Goal: Task Accomplishment & Management: Manage account settings

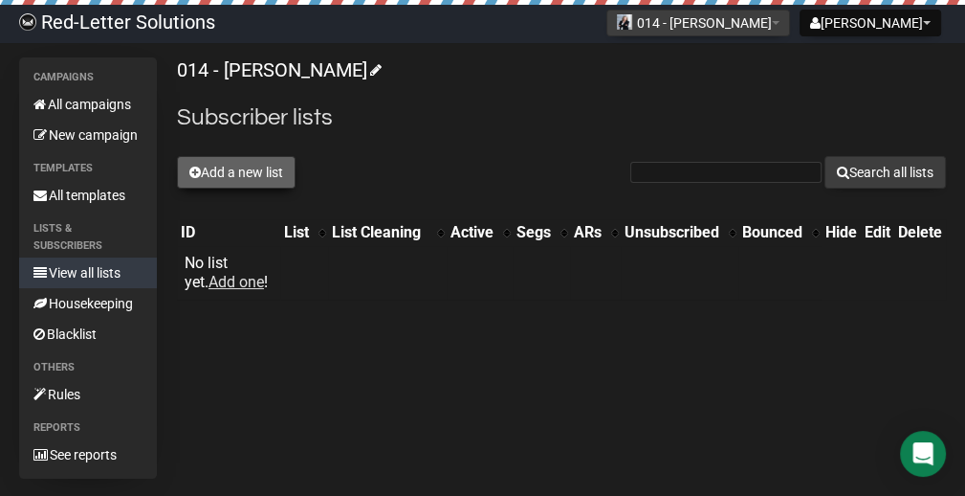
click at [276, 163] on button "Add a new list" at bounding box center [236, 172] width 119 height 33
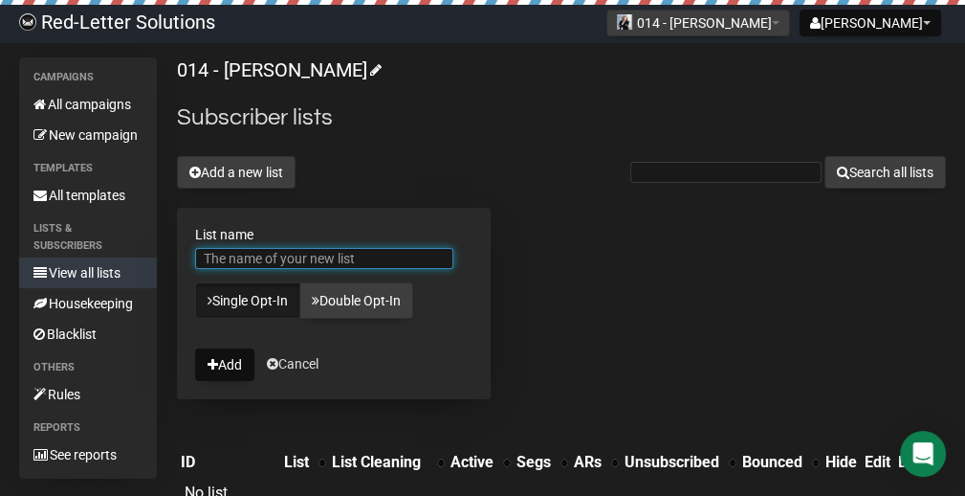
click at [387, 251] on input "List name" at bounding box center [324, 258] width 258 height 21
type input "Central AR"
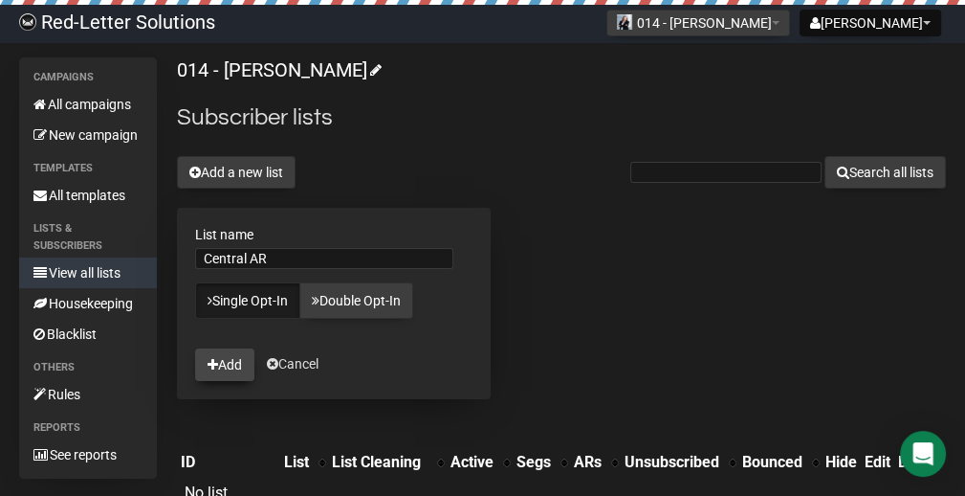
click at [228, 355] on button "Add" at bounding box center [224, 364] width 59 height 33
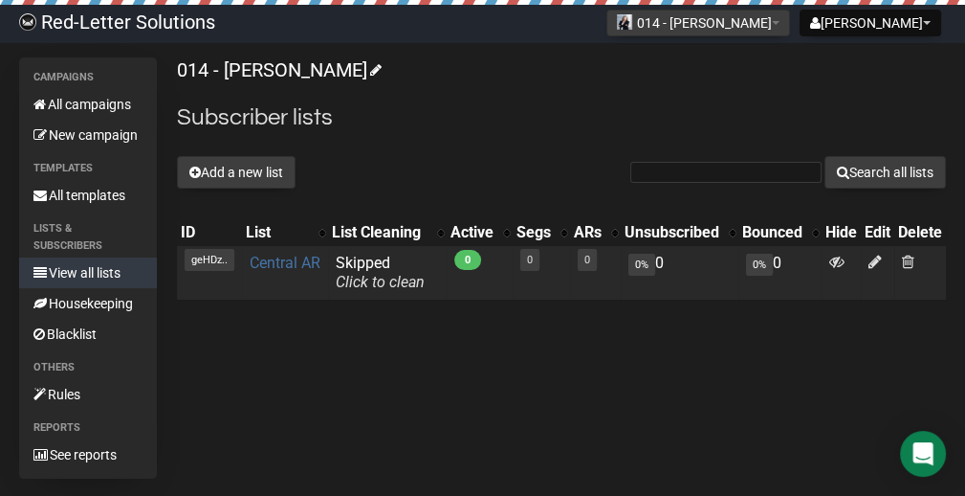
click at [266, 271] on link "Central AR" at bounding box center [285, 263] width 71 height 18
click at [287, 267] on link "Central AR" at bounding box center [285, 263] width 71 height 18
click at [283, 264] on link "Central AR" at bounding box center [285, 263] width 71 height 18
click at [282, 257] on link "Central AR" at bounding box center [285, 263] width 71 height 18
click at [355, 278] on link "Click to clean" at bounding box center [380, 282] width 89 height 18
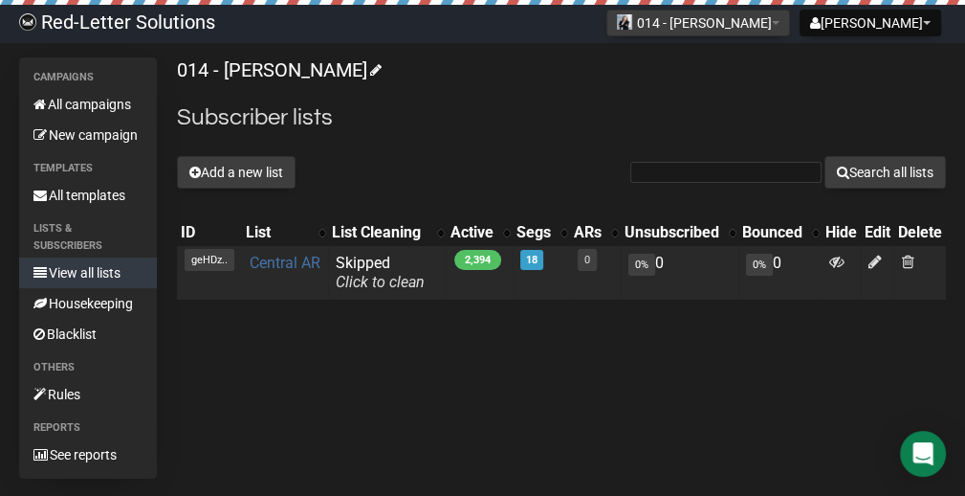
click at [265, 267] on link "Central AR" at bounding box center [285, 263] width 71 height 18
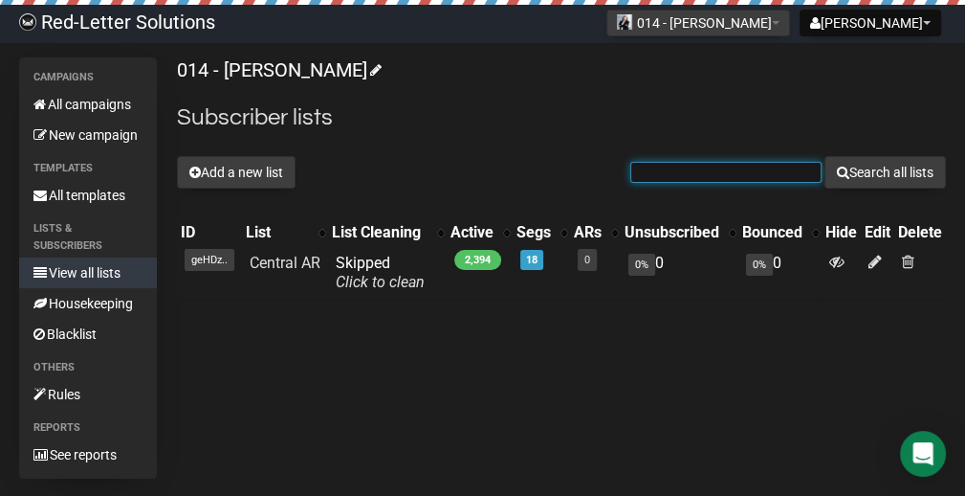
click at [750, 175] on input "text" at bounding box center [725, 172] width 191 height 21
paste input "RLS Admin"
click at [750, 173] on input "RLS Admin" at bounding box center [725, 172] width 191 height 21
click at [749, 172] on input "RLS Admin" at bounding box center [725, 172] width 191 height 21
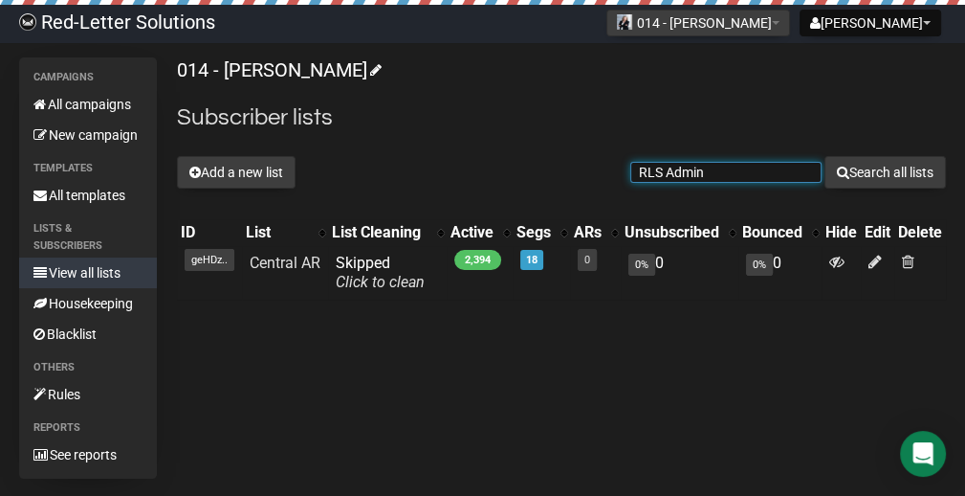
paste input "[EMAIL_ADDRESS][DOMAIN_NAME]"
type input "[EMAIL_ADDRESS][DOMAIN_NAME]"
click at [825, 156] on button "Search all lists" at bounding box center [886, 172] width 122 height 33
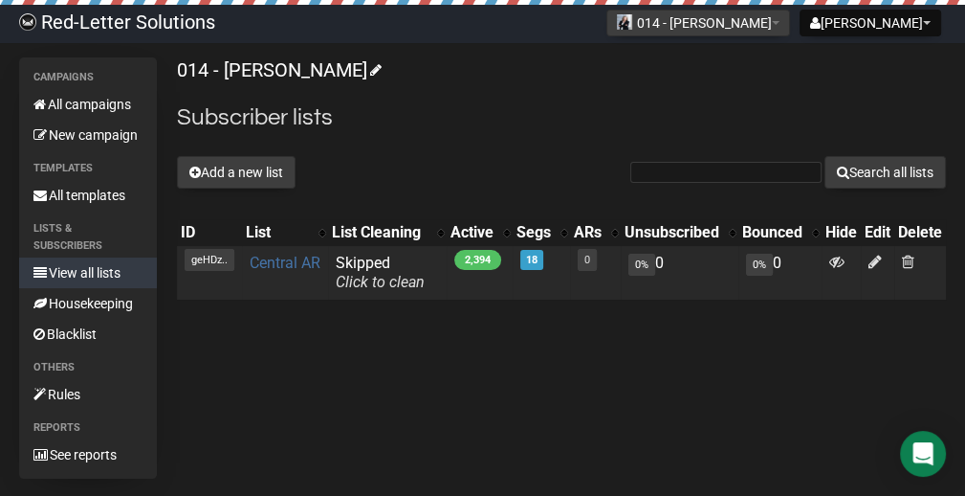
click at [286, 259] on link "Central AR" at bounding box center [285, 263] width 71 height 18
click at [278, 260] on link "Central AR" at bounding box center [285, 263] width 71 height 18
